Goal: Transaction & Acquisition: Purchase product/service

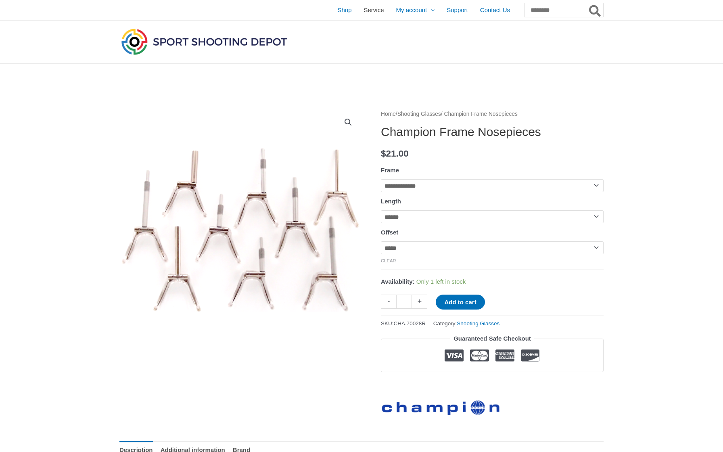
click at [364, 8] on span "Service" at bounding box center [374, 10] width 20 height 20
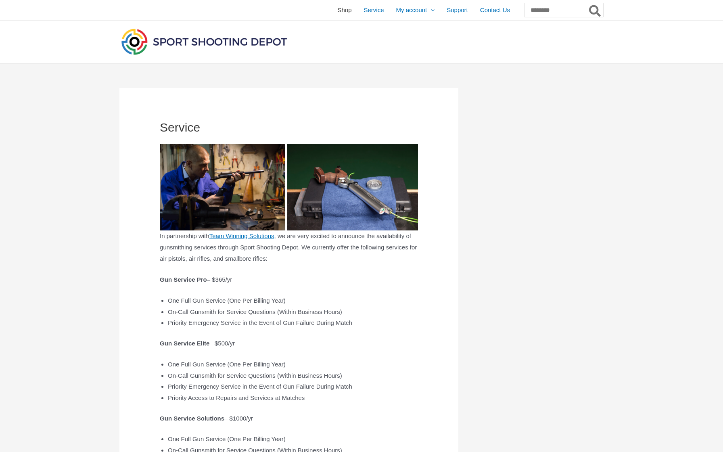
click at [337, 8] on span "Shop" at bounding box center [344, 10] width 14 height 20
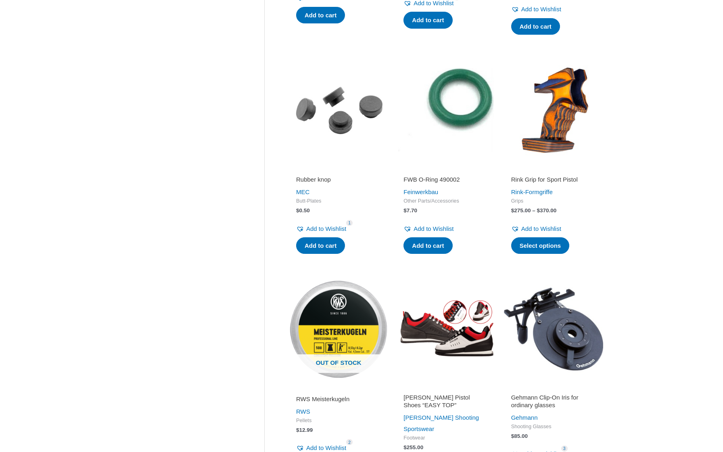
scroll to position [1003, 0]
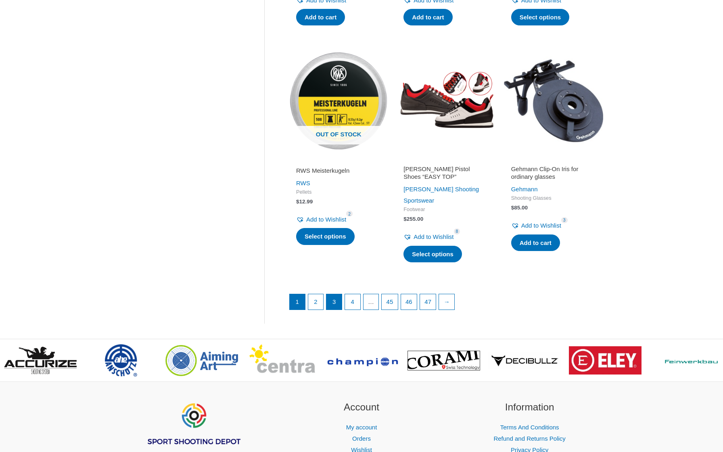
click at [340, 294] on link "3" at bounding box center [333, 301] width 15 height 15
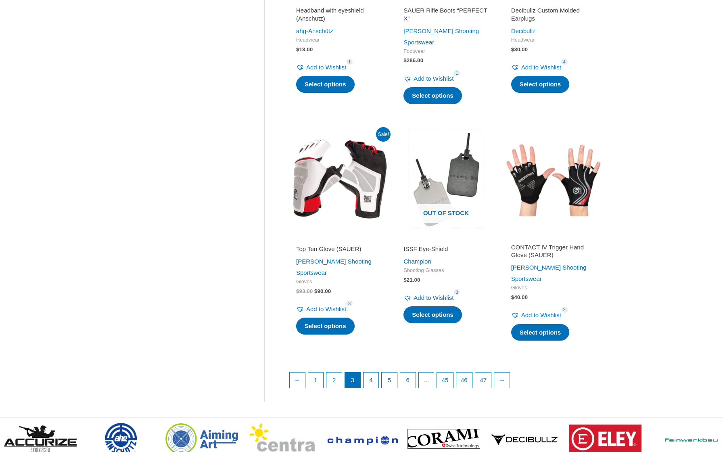
scroll to position [966, 0]
click at [376, 372] on link "4" at bounding box center [371, 379] width 15 height 15
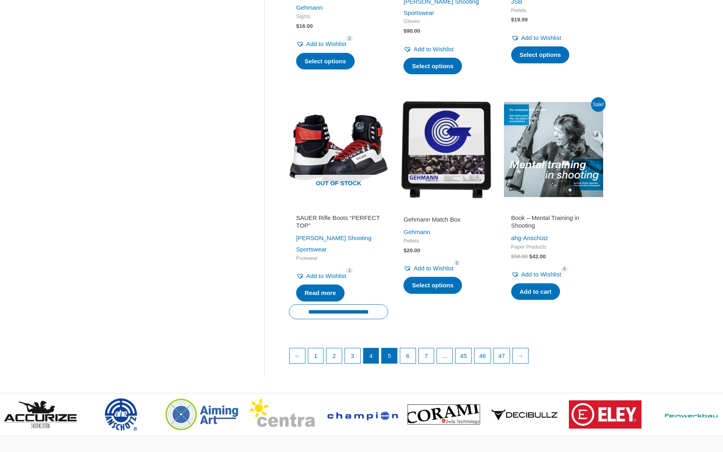
scroll to position [983, 0]
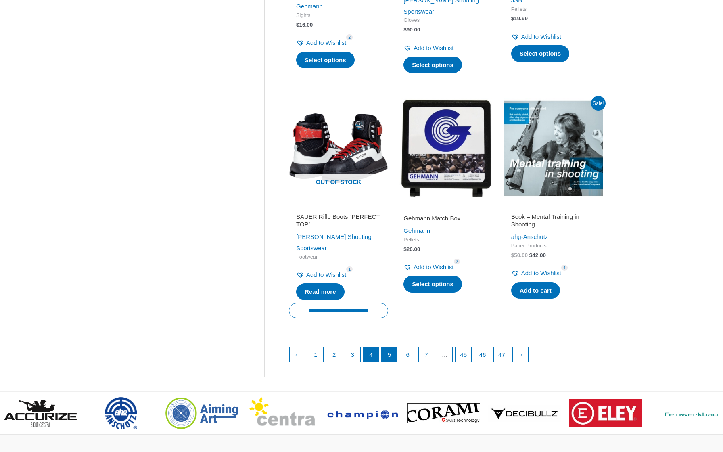
click at [394, 347] on link "5" at bounding box center [389, 354] width 15 height 15
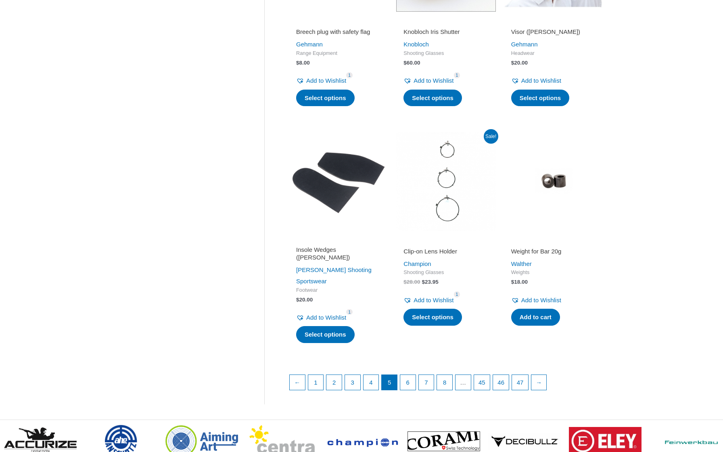
scroll to position [934, 0]
click at [415, 375] on link "6" at bounding box center [407, 382] width 15 height 15
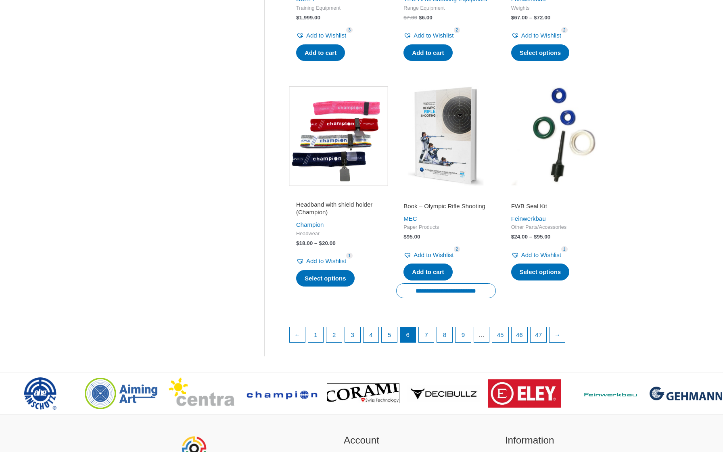
scroll to position [1021, 0]
click at [433, 337] on link "7" at bounding box center [426, 335] width 15 height 15
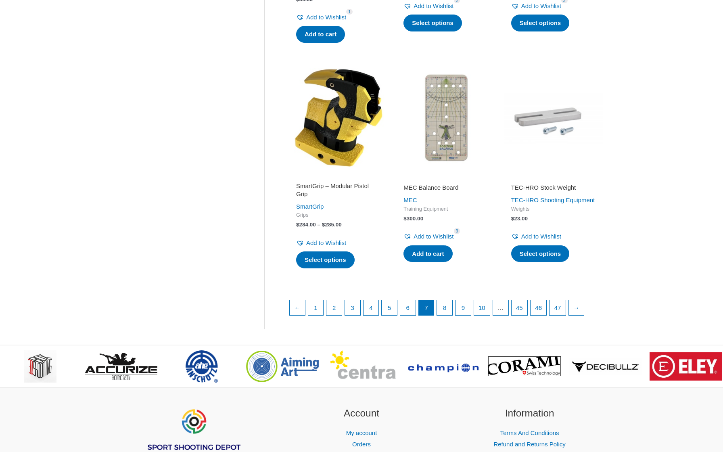
scroll to position [1029, 0]
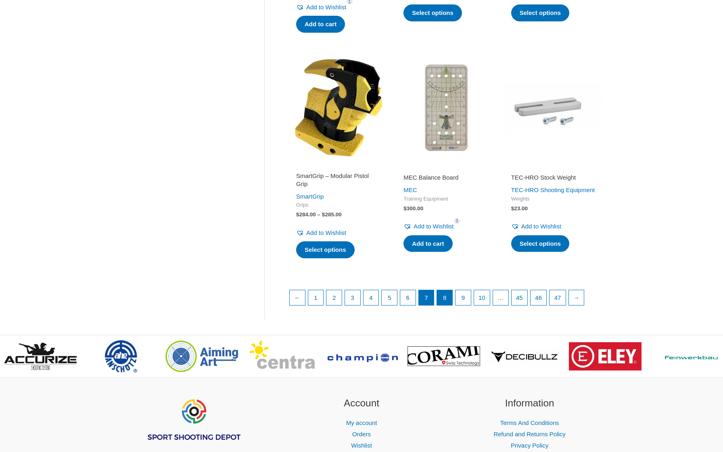
click at [452, 290] on link "8" at bounding box center [444, 297] width 15 height 15
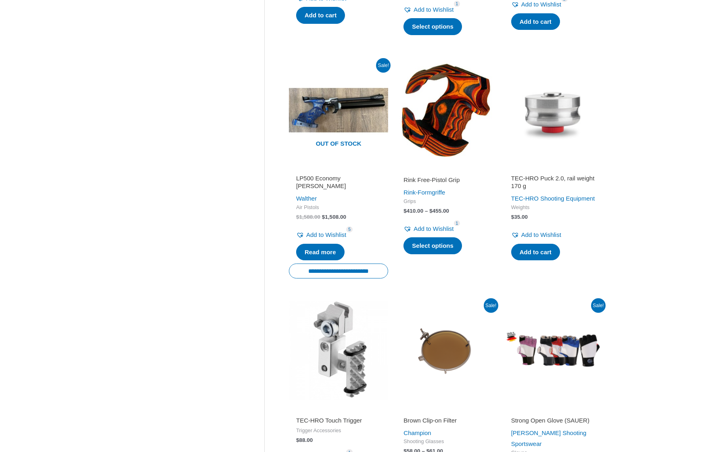
scroll to position [807, 0]
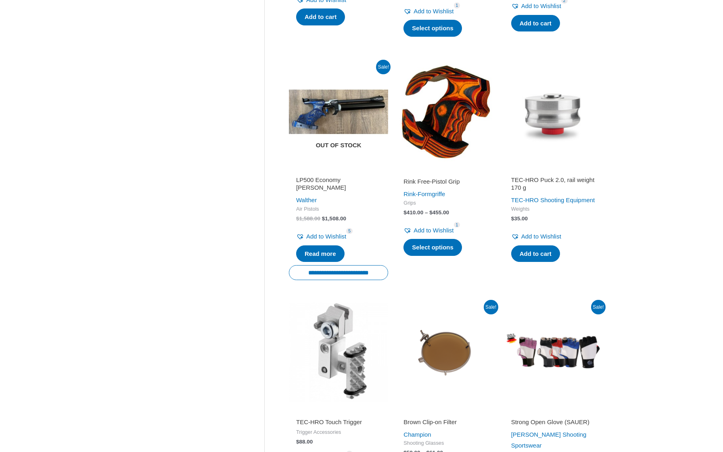
click at [355, 99] on img at bounding box center [338, 111] width 99 height 99
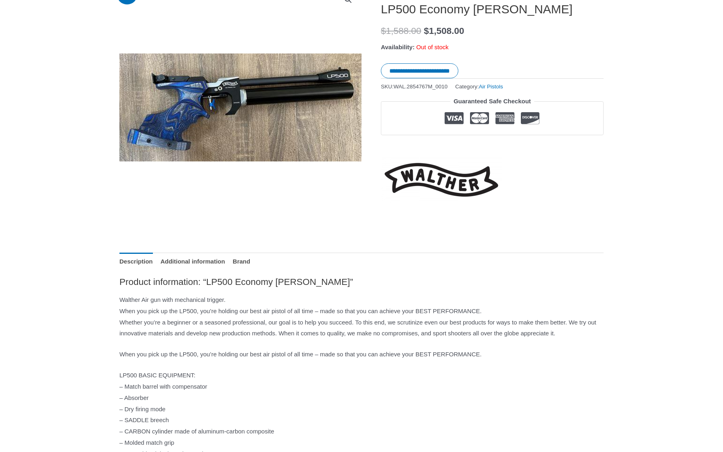
scroll to position [123, 0]
drag, startPoint x: 120, startPoint y: 299, endPoint x: 143, endPoint y: 300, distance: 22.6
click at [143, 300] on p "Walther Air gun with mechanical trigger. When you pick up the LP500, you’re hol…" at bounding box center [361, 316] width 484 height 45
copy p "Walther"
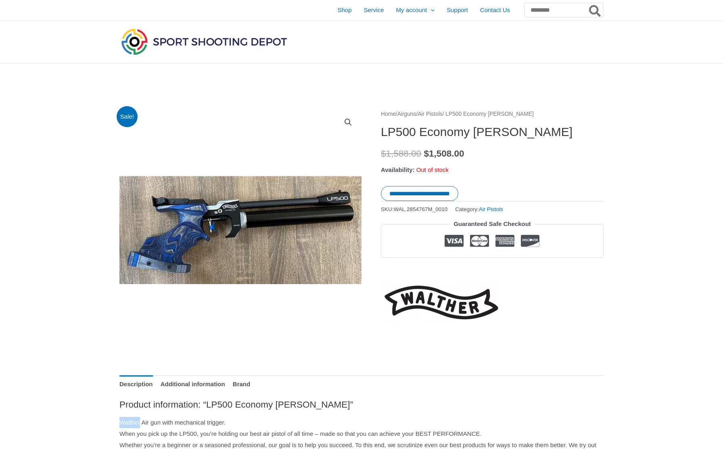
scroll to position [0, 0]
click at [535, 11] on input "Search for:" at bounding box center [563, 10] width 79 height 15
paste input "*******"
type input "*******"
click at [590, 7] on icon "Search" at bounding box center [595, 11] width 12 height 12
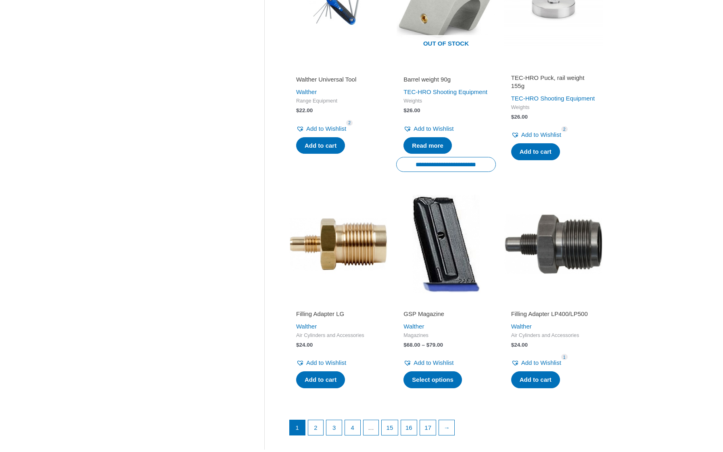
scroll to position [914, 0]
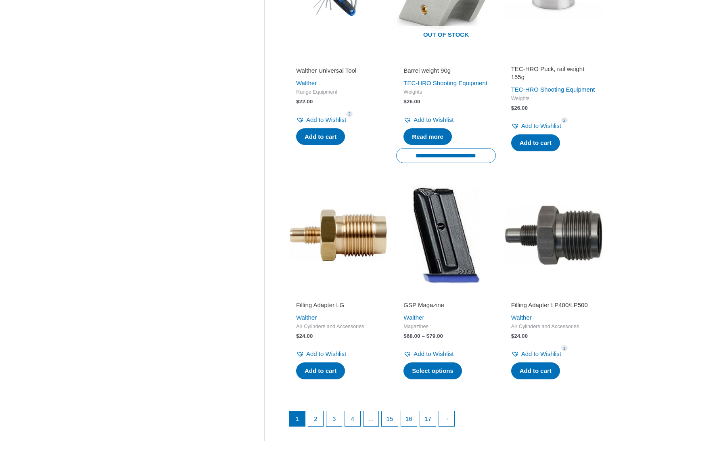
click at [323, 259] on img at bounding box center [338, 234] width 99 height 99
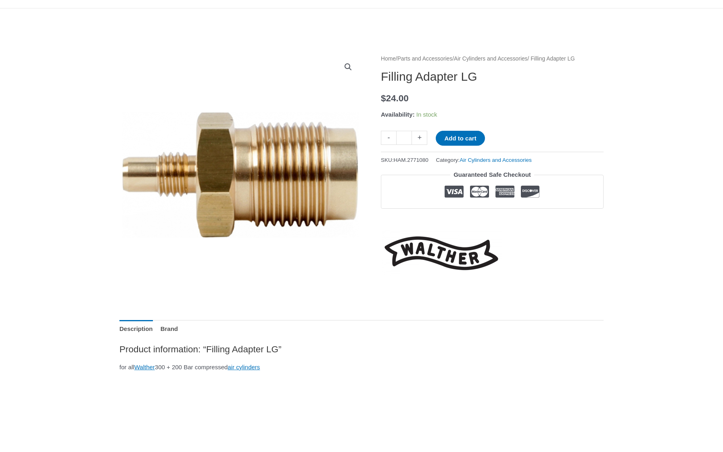
scroll to position [29, 0]
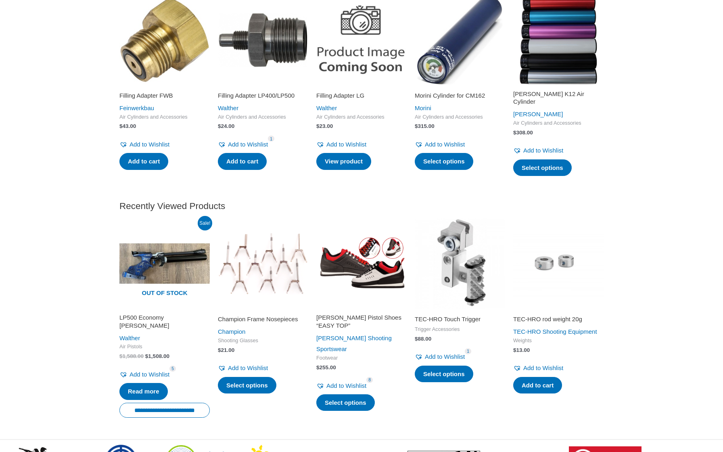
scroll to position [765, 0]
